Goal: Task Accomplishment & Management: Manage account settings

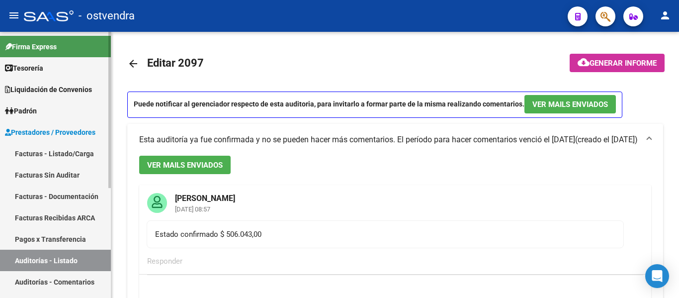
scroll to position [695, 0]
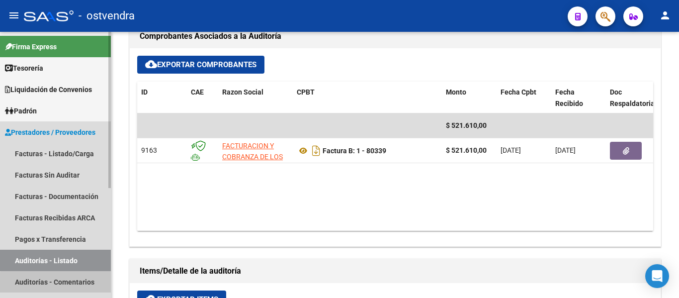
drag, startPoint x: 36, startPoint y: 278, endPoint x: 73, endPoint y: 287, distance: 37.2
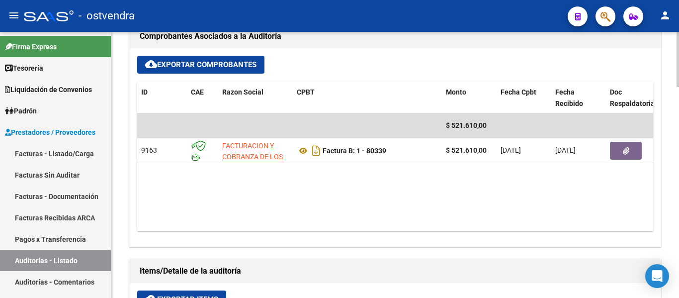
drag, startPoint x: 73, startPoint y: 287, endPoint x: 231, endPoint y: 212, distance: 175.4
click at [231, 212] on datatable-body "$ 521.610,00 9163 FACTURACION Y COBRANZA DE LOS EFECTORES PUBLICOS S.E. Factura…" at bounding box center [395, 171] width 516 height 117
click at [28, 277] on link "Auditorías - Comentarios" at bounding box center [55, 281] width 111 height 21
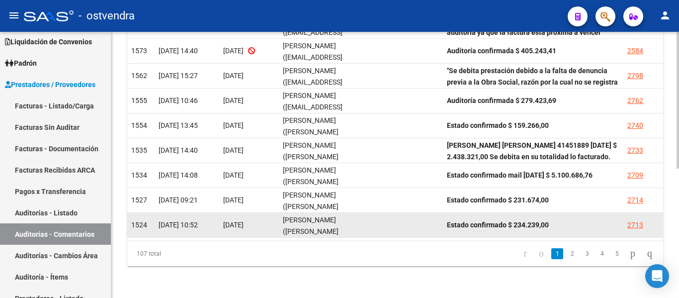
scroll to position [48, 0]
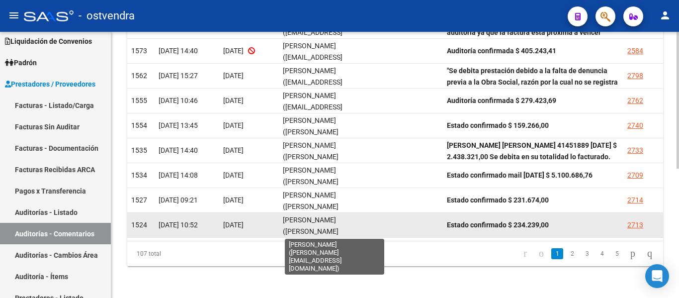
click at [285, 228] on span "[PERSON_NAME] ([PERSON_NAME][EMAIL_ADDRESS][DOMAIN_NAME])" at bounding box center [311, 237] width 57 height 42
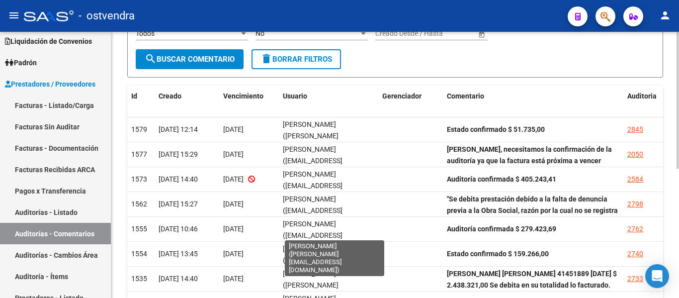
scroll to position [123, 0]
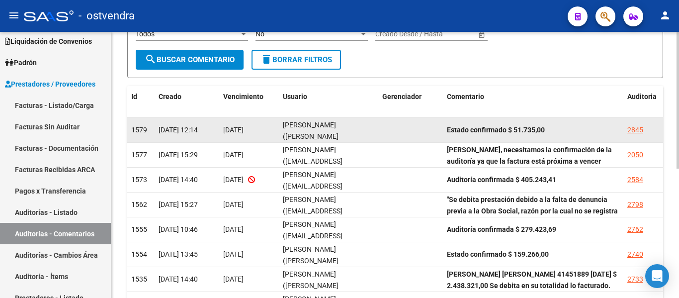
click at [640, 136] on datatable-body-cell "2845" at bounding box center [643, 130] width 40 height 24
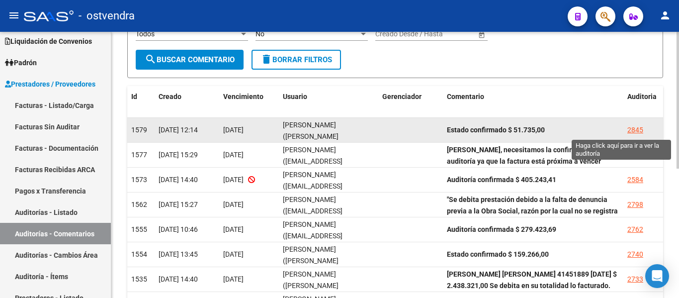
click at [639, 133] on div "2845" at bounding box center [635, 129] width 16 height 11
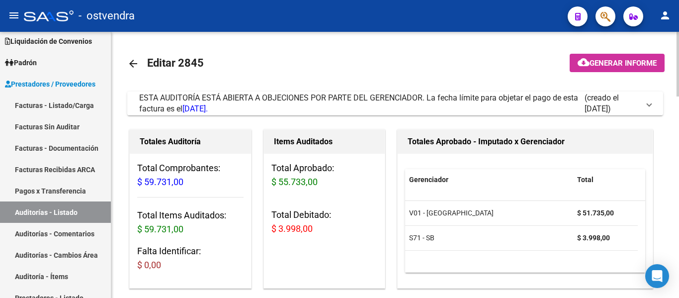
click at [381, 102] on span "ESTA AUDITORÍA ESTÁ ABIERTA A OBJECIONES POR PARTE DEL GERENCIADOR. La fecha lí…" at bounding box center [358, 103] width 439 height 20
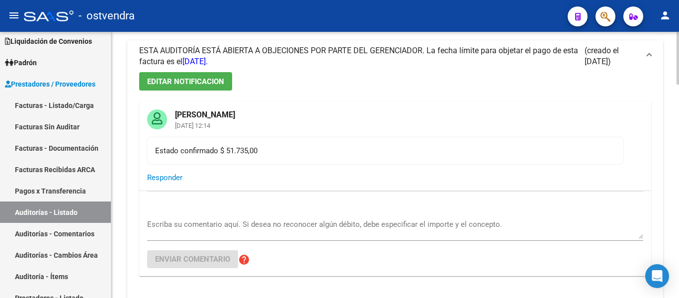
scroll to position [70, 0]
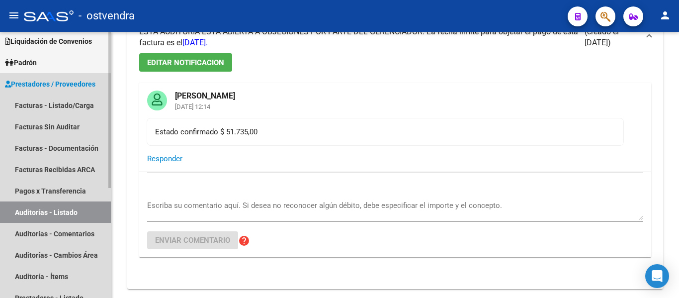
click at [34, 211] on link "Auditorías - Listado" at bounding box center [55, 211] width 111 height 21
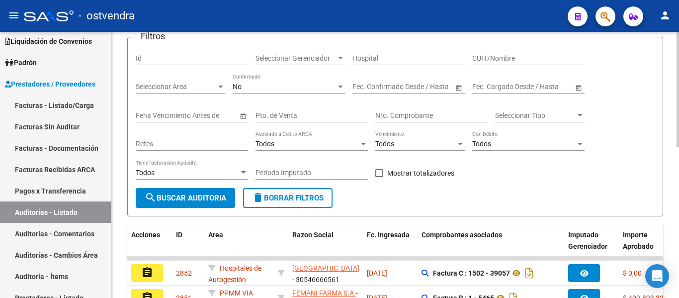
click at [283, 82] on div "No Confirmado" at bounding box center [289, 84] width 112 height 20
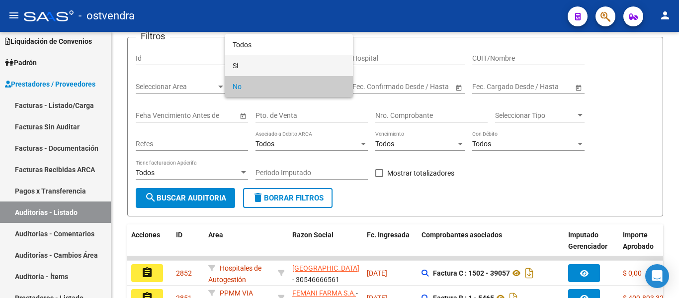
drag, startPoint x: 285, startPoint y: 65, endPoint x: 406, endPoint y: 114, distance: 130.8
click at [406, 114] on div "Todos Si No" at bounding box center [339, 149] width 679 height 298
click at [406, 114] on div at bounding box center [339, 149] width 679 height 298
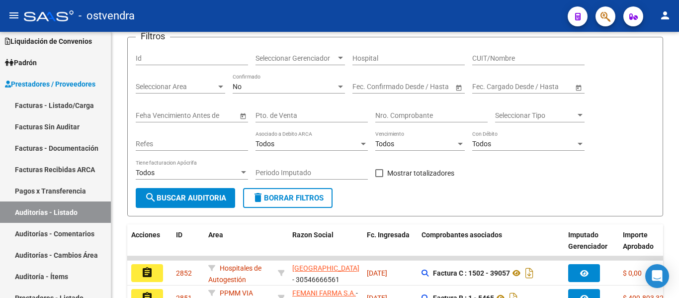
click at [406, 114] on input "Nro. Comprobante" at bounding box center [431, 115] width 112 height 8
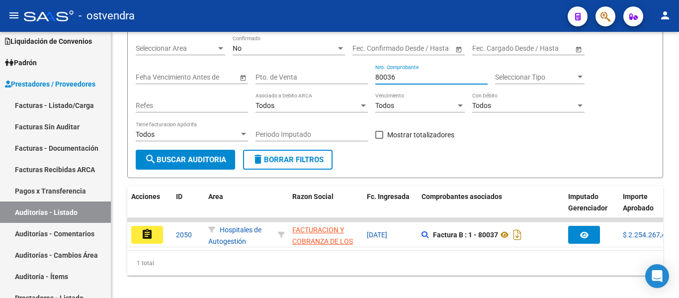
scroll to position [111, 0]
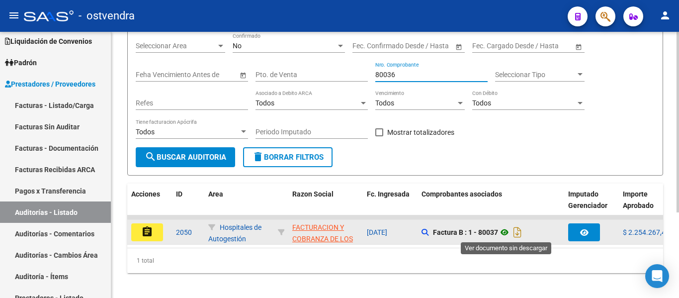
type input "80036"
click at [506, 233] on icon at bounding box center [504, 232] width 13 height 12
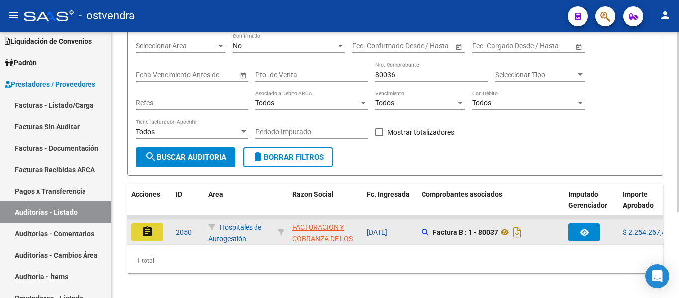
click at [148, 227] on mat-icon "assignment" at bounding box center [147, 232] width 12 height 12
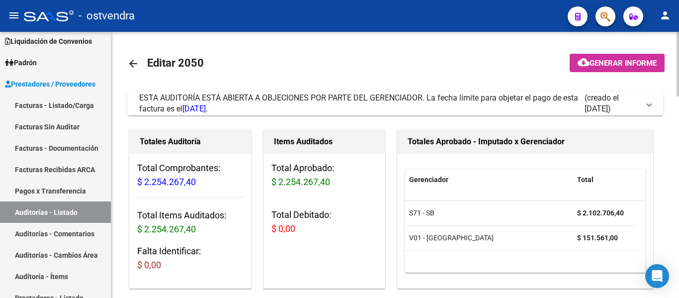
click at [198, 92] on mat-expansion-panel-header "ESTA AUDITORÍA ESTÁ ABIERTA A OBJECIONES POR PARTE DEL GERENCIADOR. La fecha lí…" at bounding box center [395, 103] width 536 height 24
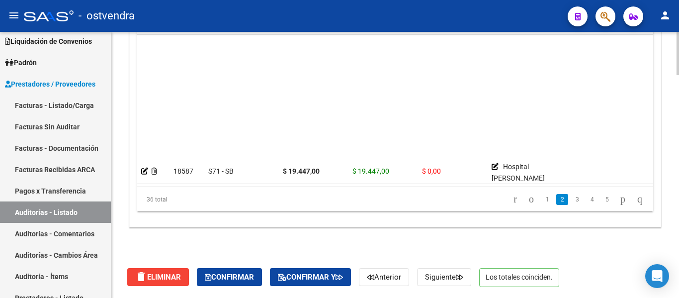
scroll to position [188, 0]
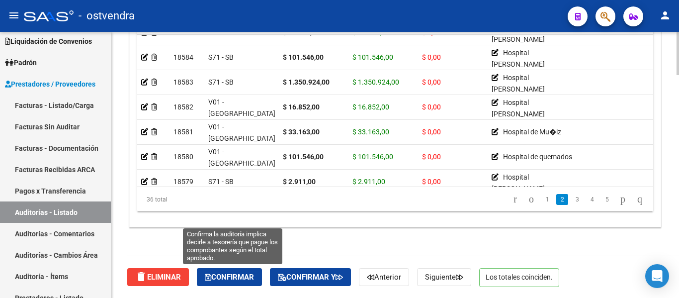
click at [234, 270] on button "Confirmar" at bounding box center [229, 277] width 65 height 18
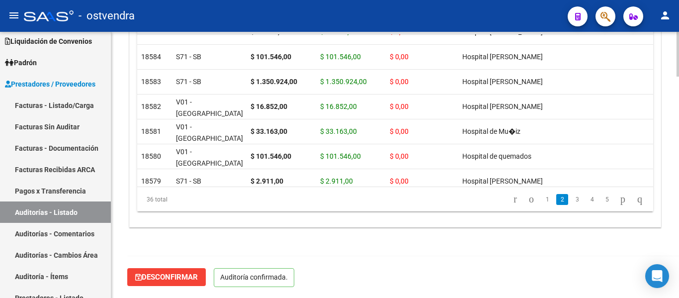
scroll to position [1317, 0]
